Goal: Transaction & Acquisition: Purchase product/service

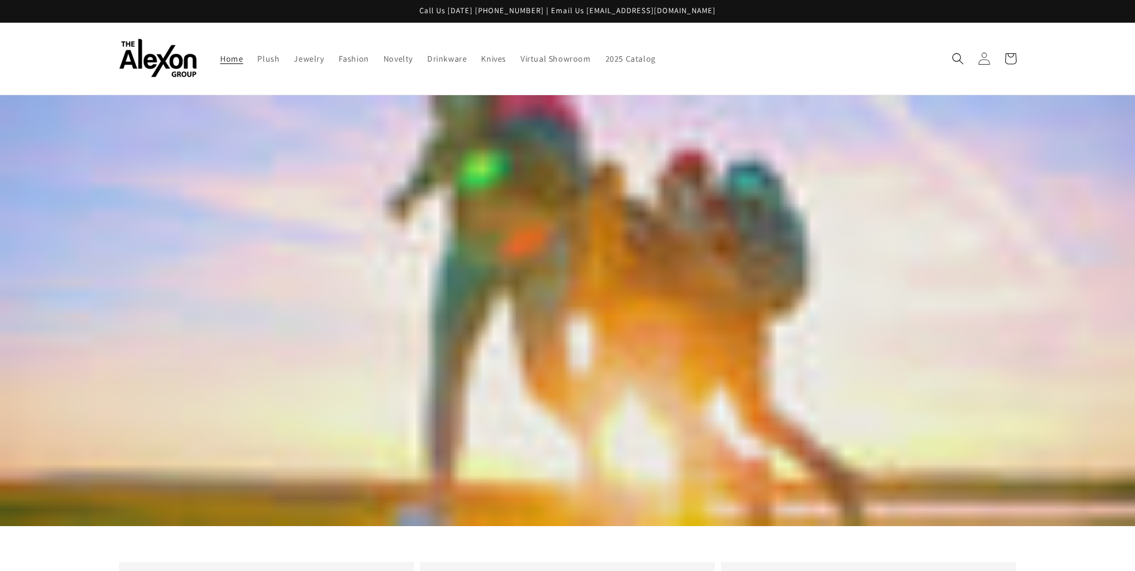
click at [975, 62] on link "Log in" at bounding box center [984, 58] width 26 height 26
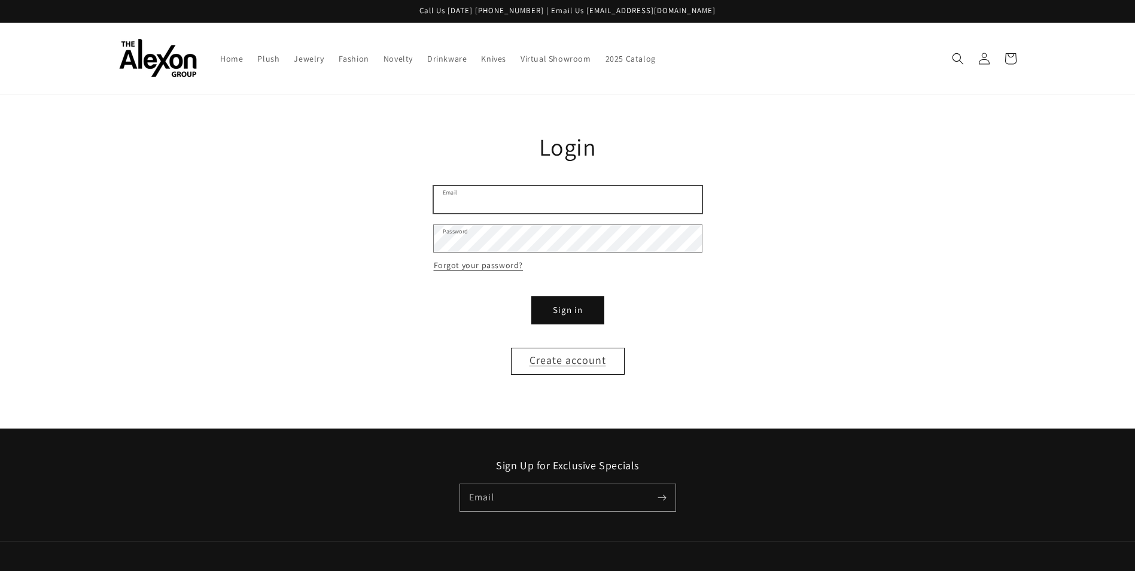
type input "**********"
click at [547, 295] on form "**********" at bounding box center [568, 280] width 268 height 188
click at [549, 304] on button "Sign in" at bounding box center [568, 310] width 72 height 27
click at [578, 306] on button "Sign in" at bounding box center [568, 310] width 72 height 27
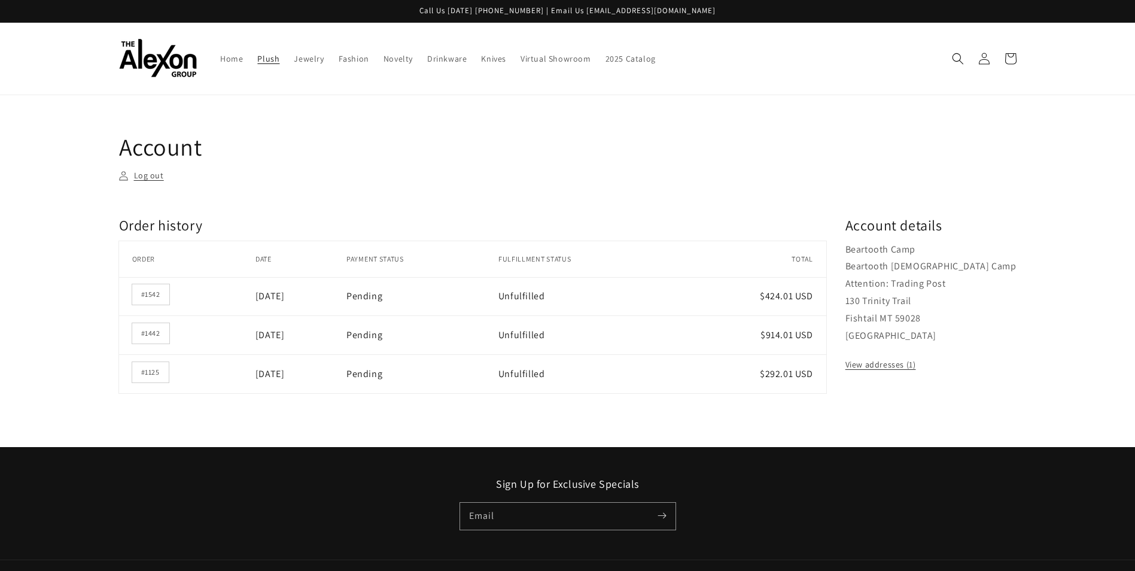
click at [254, 62] on link "Plush" at bounding box center [268, 58] width 36 height 25
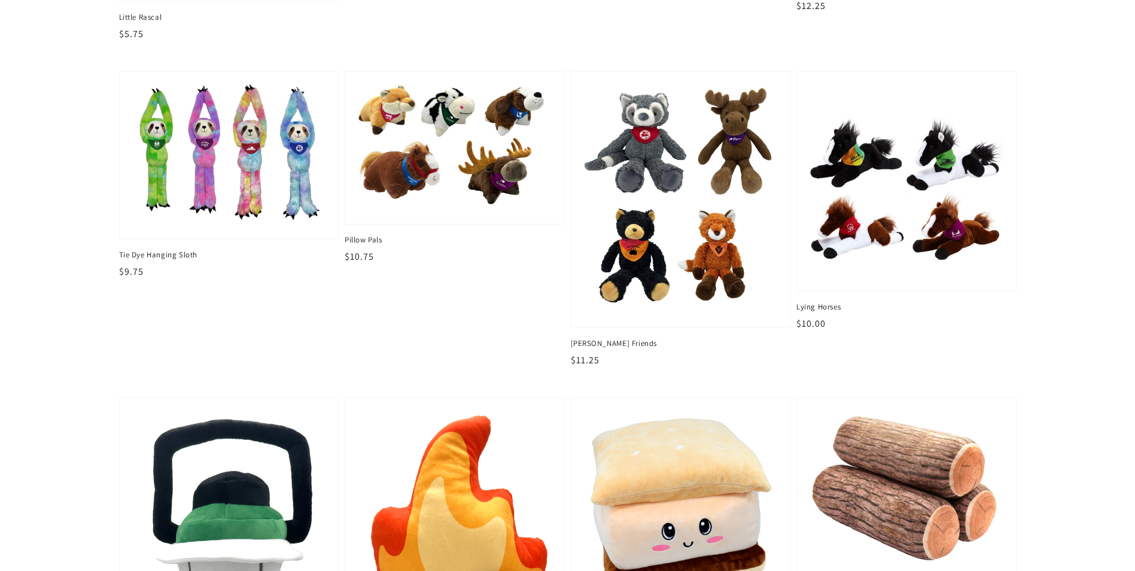
scroll to position [1436, 0]
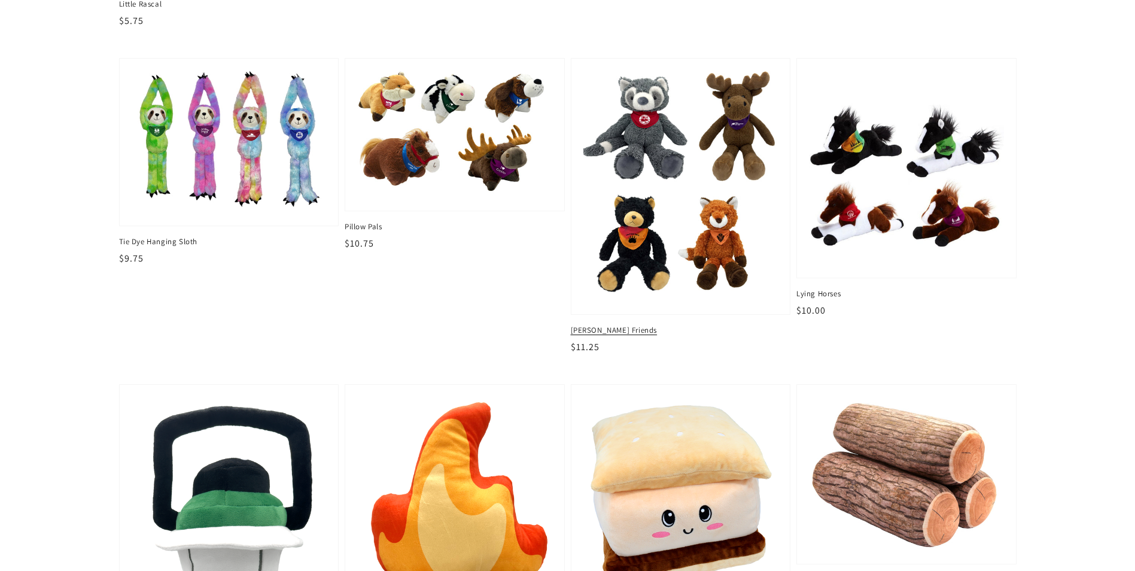
click at [628, 209] on img at bounding box center [680, 187] width 200 height 238
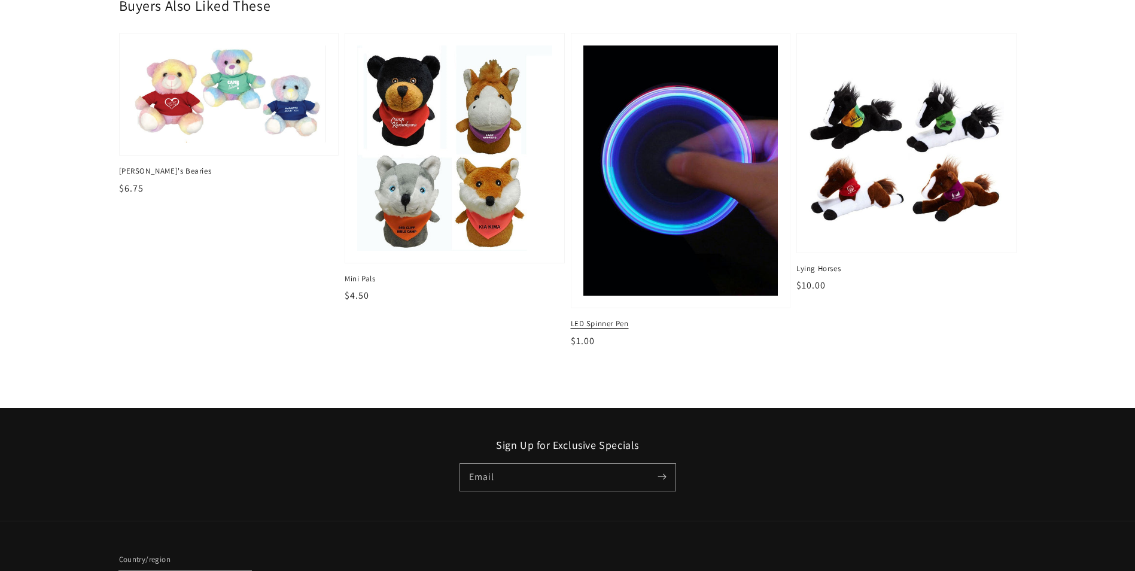
scroll to position [799, 0]
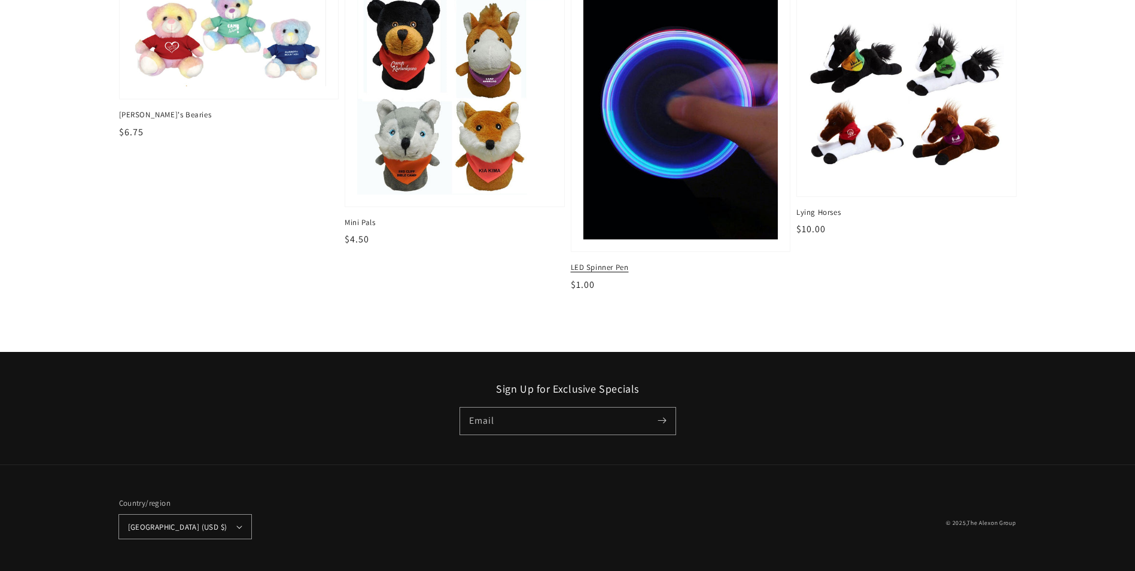
click at [608, 194] on img at bounding box center [680, 115] width 200 height 258
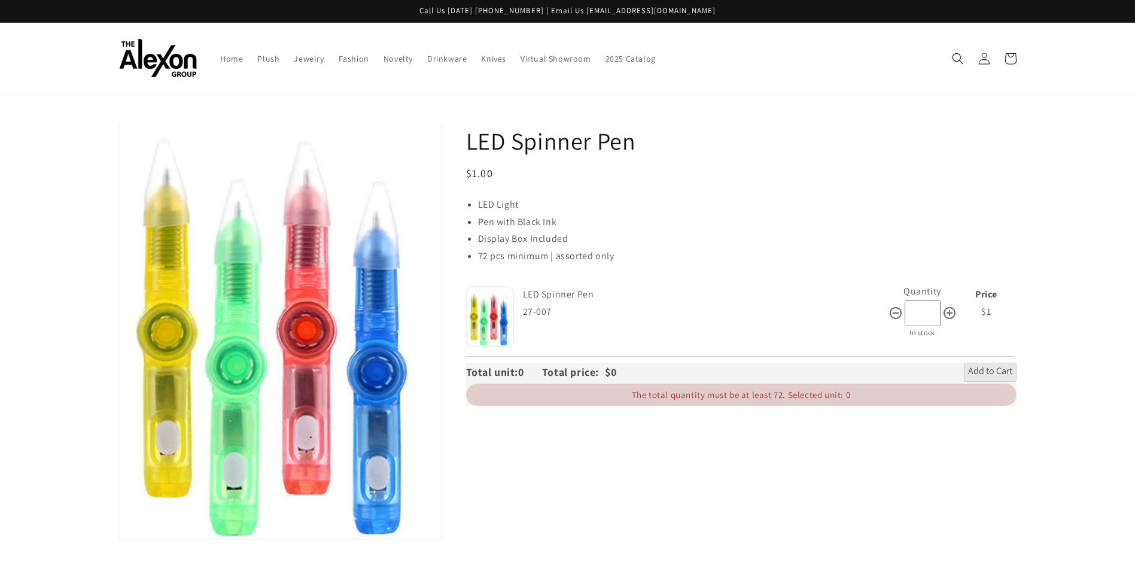
click at [486, 321] on img at bounding box center [490, 316] width 48 height 61
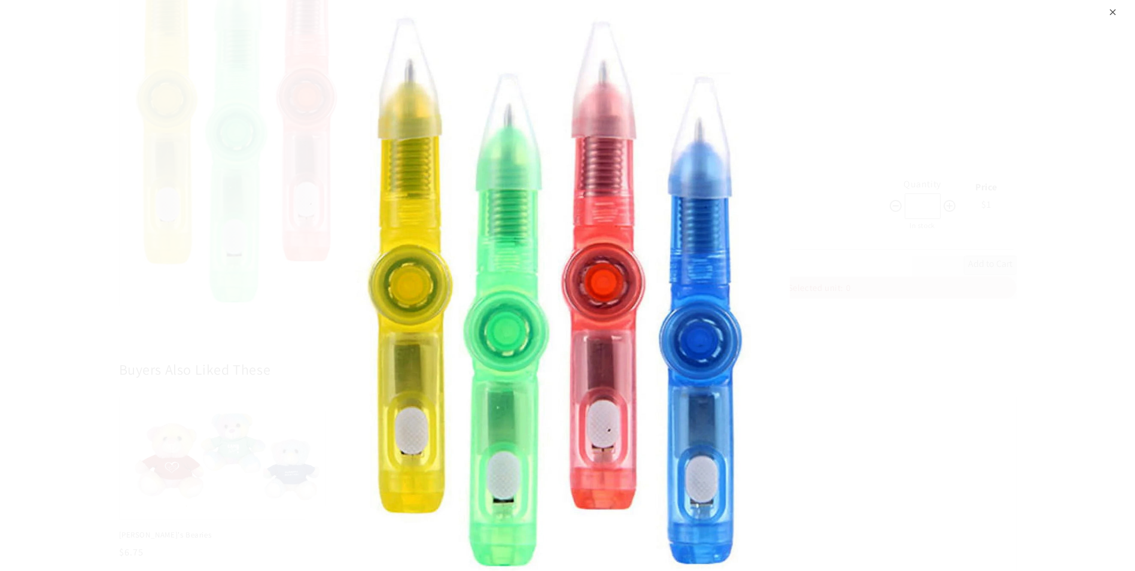
scroll to position [299, 0]
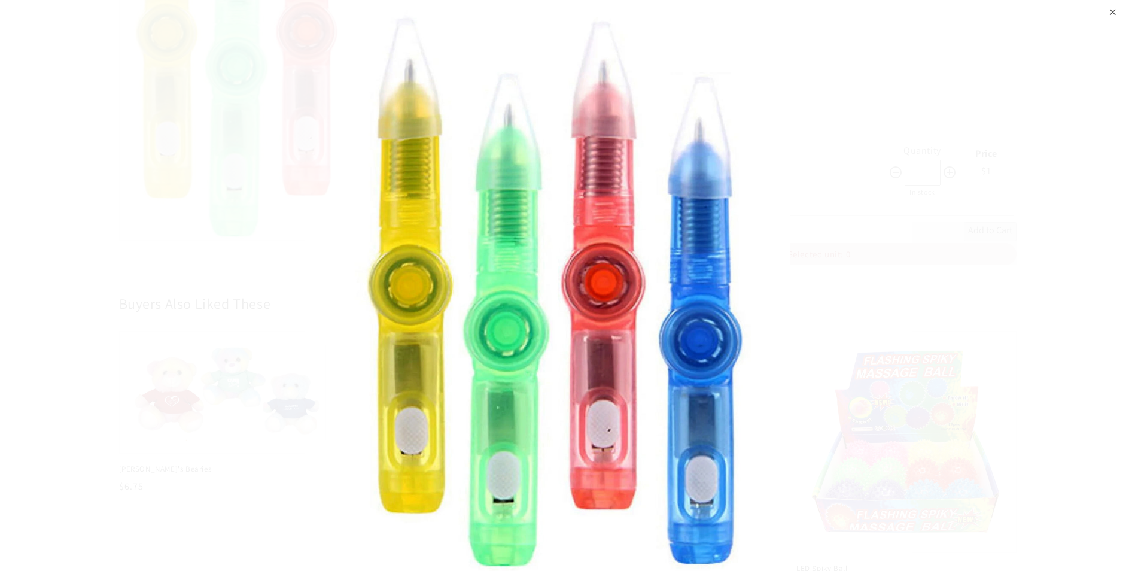
click at [1114, 14] on div "⨉" at bounding box center [1113, 11] width 8 height 22
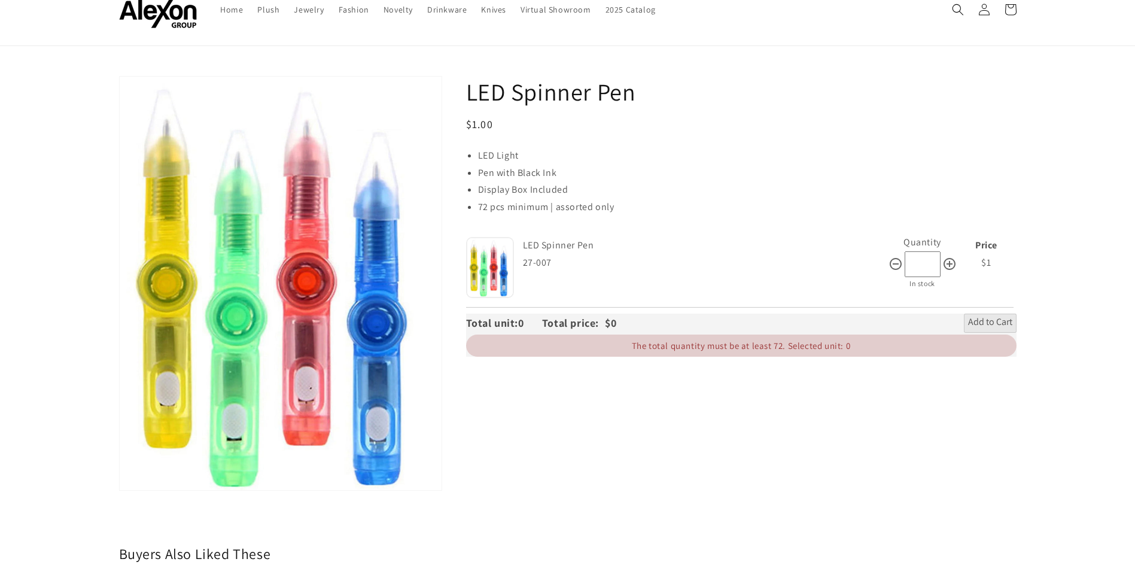
scroll to position [0, 0]
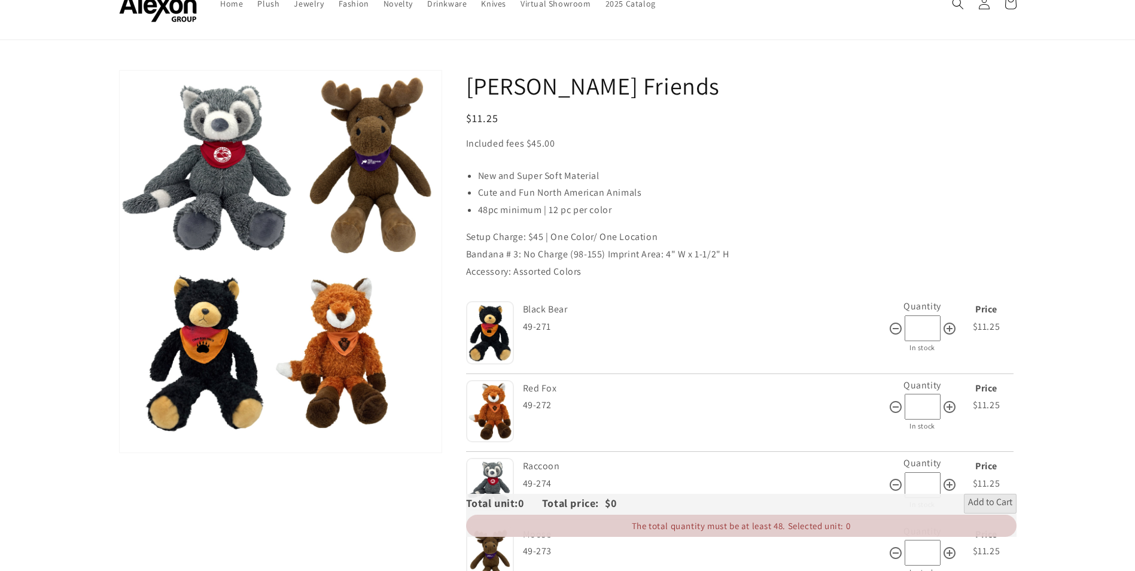
scroll to position [21, 0]
